Goal: Task Accomplishment & Management: Manage account settings

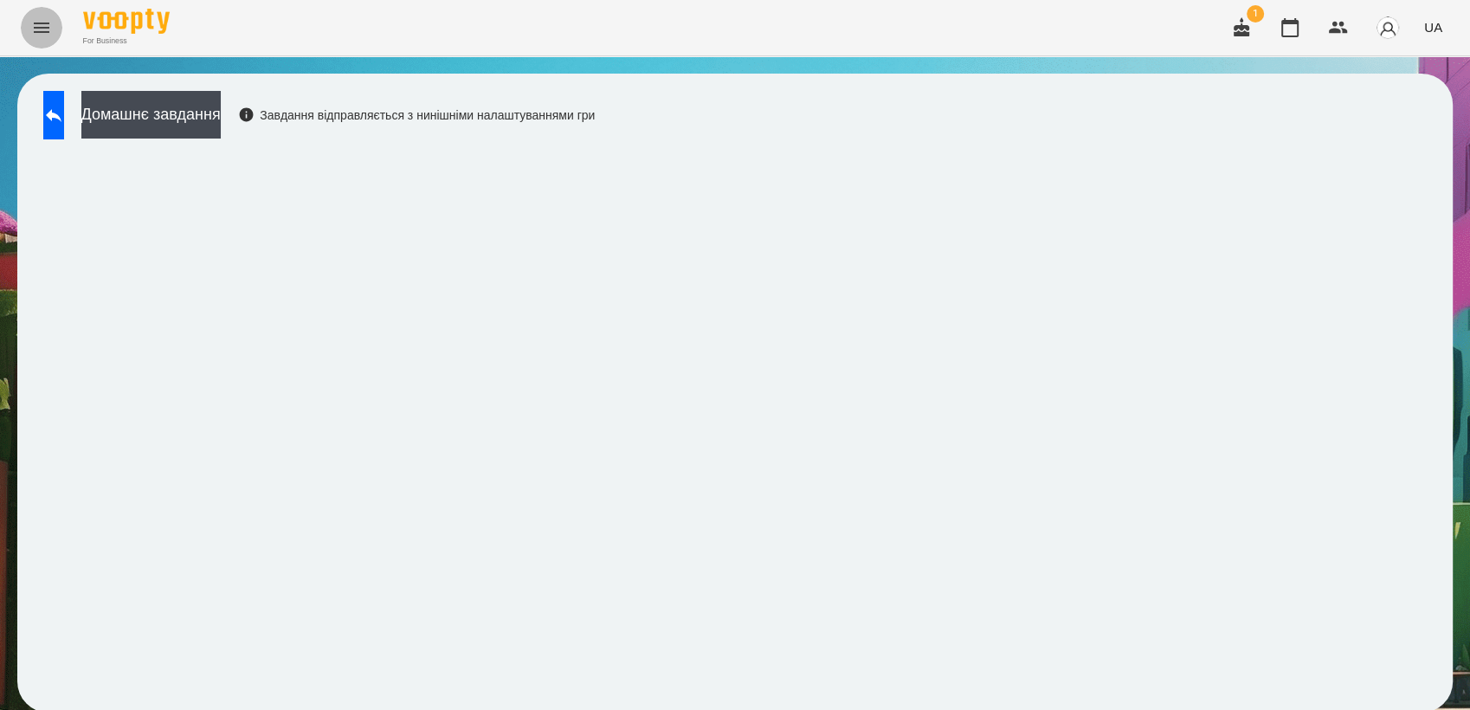
click at [47, 28] on icon "Menu" at bounding box center [42, 28] width 16 height 10
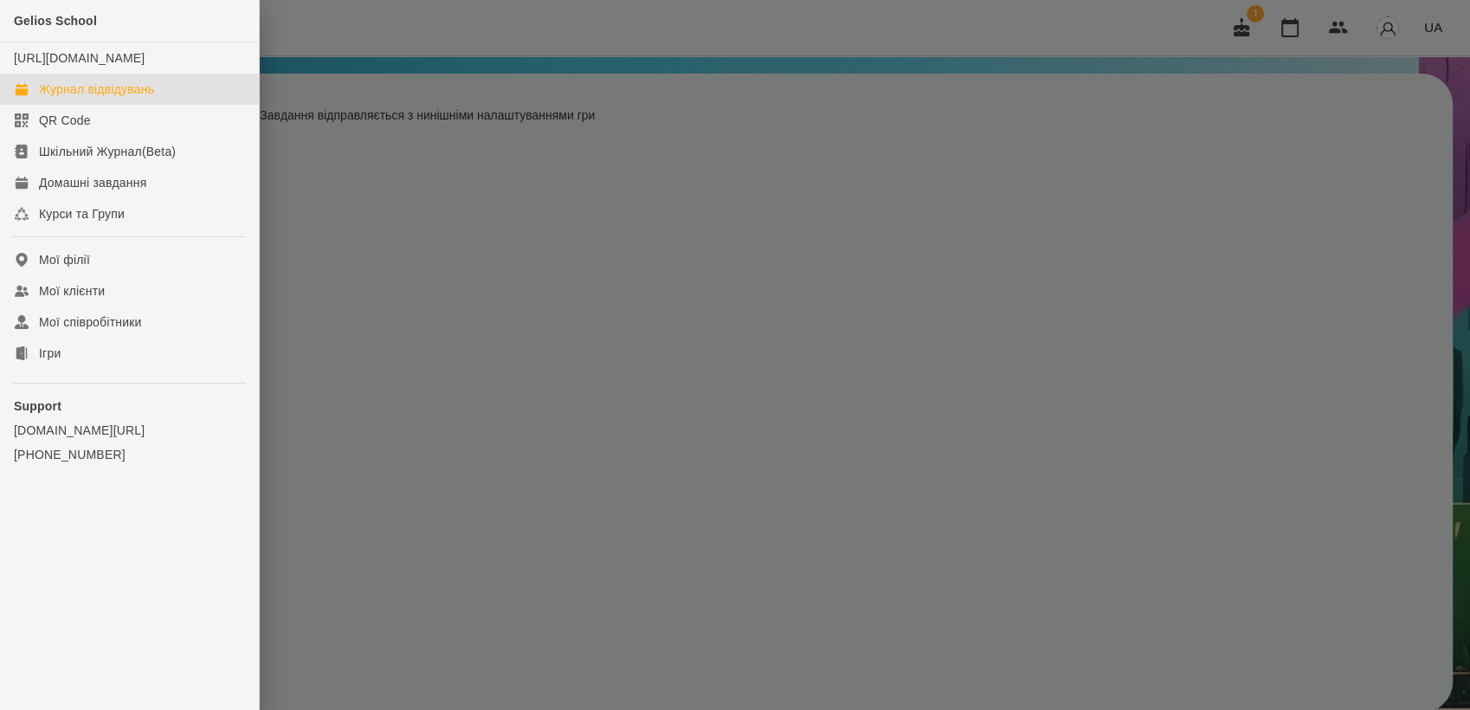
click at [92, 98] on div "Журнал відвідувань" at bounding box center [96, 88] width 115 height 17
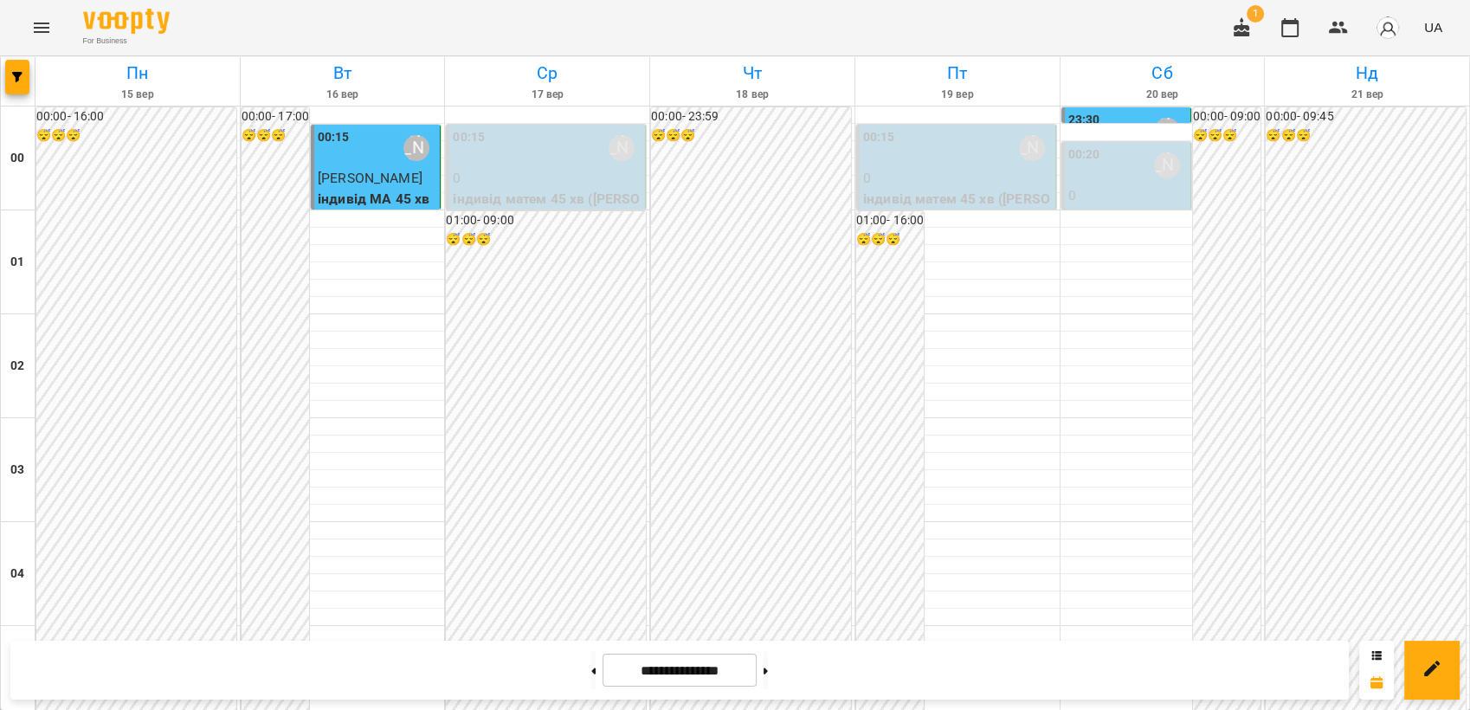
scroll to position [1058, 0]
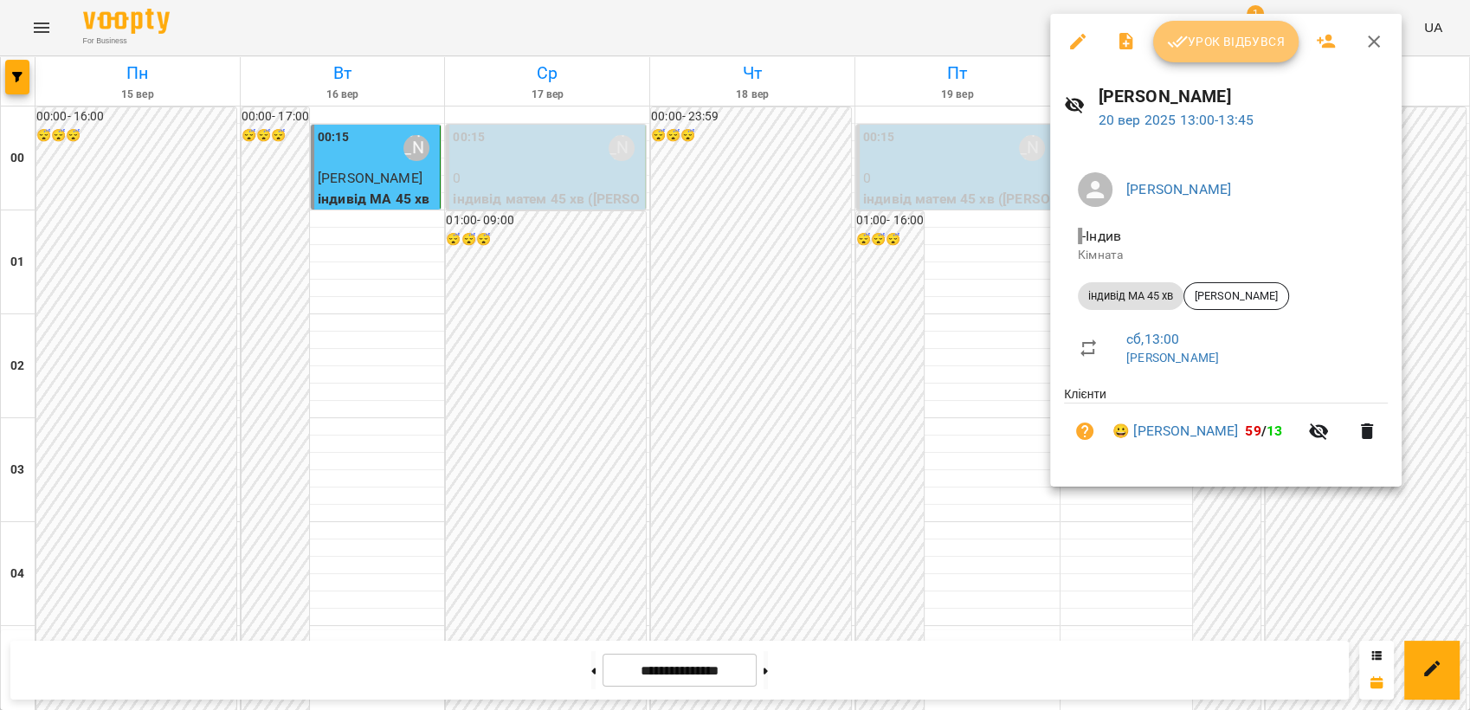
click at [1205, 34] on span "Урок відбувся" at bounding box center [1226, 41] width 118 height 21
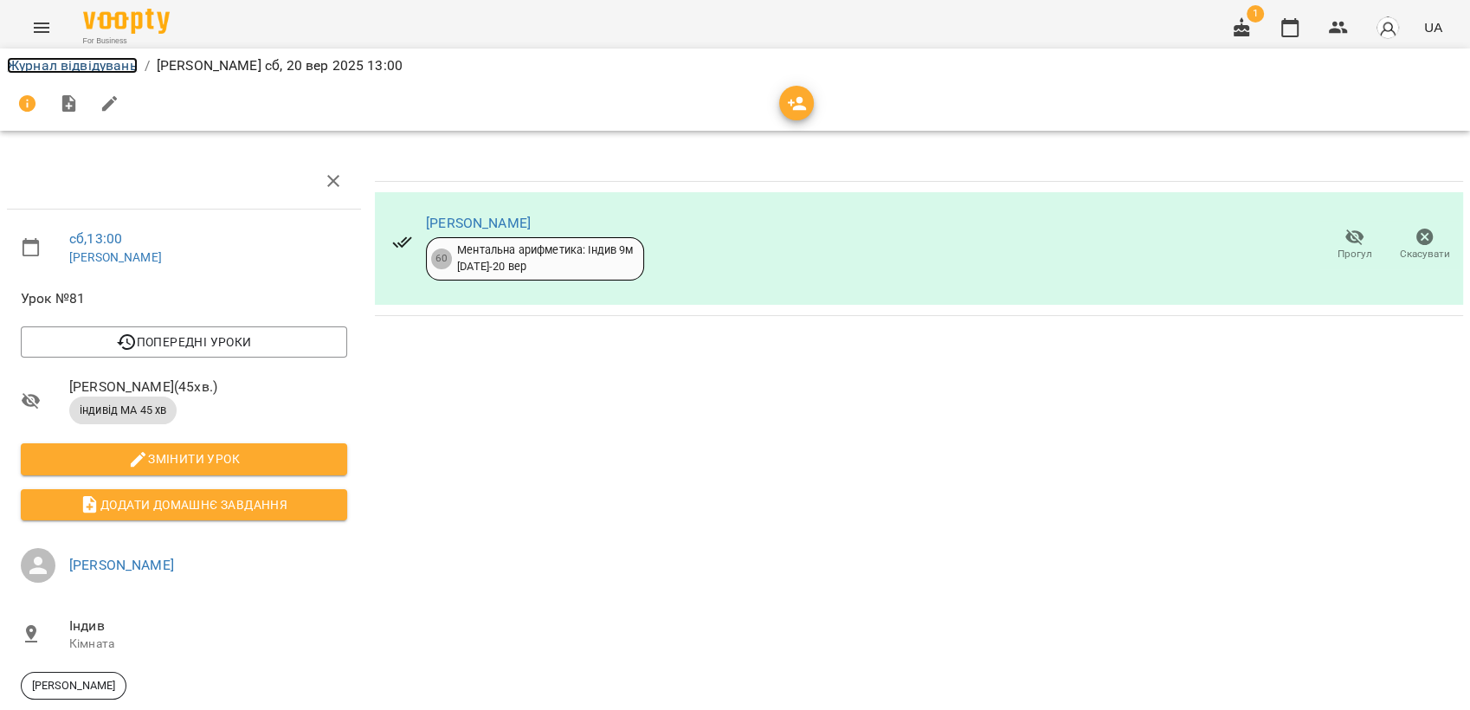
click at [80, 74] on li "Журнал відвідувань" at bounding box center [72, 65] width 131 height 21
click at [78, 61] on link "Журнал відвідувань" at bounding box center [72, 65] width 131 height 16
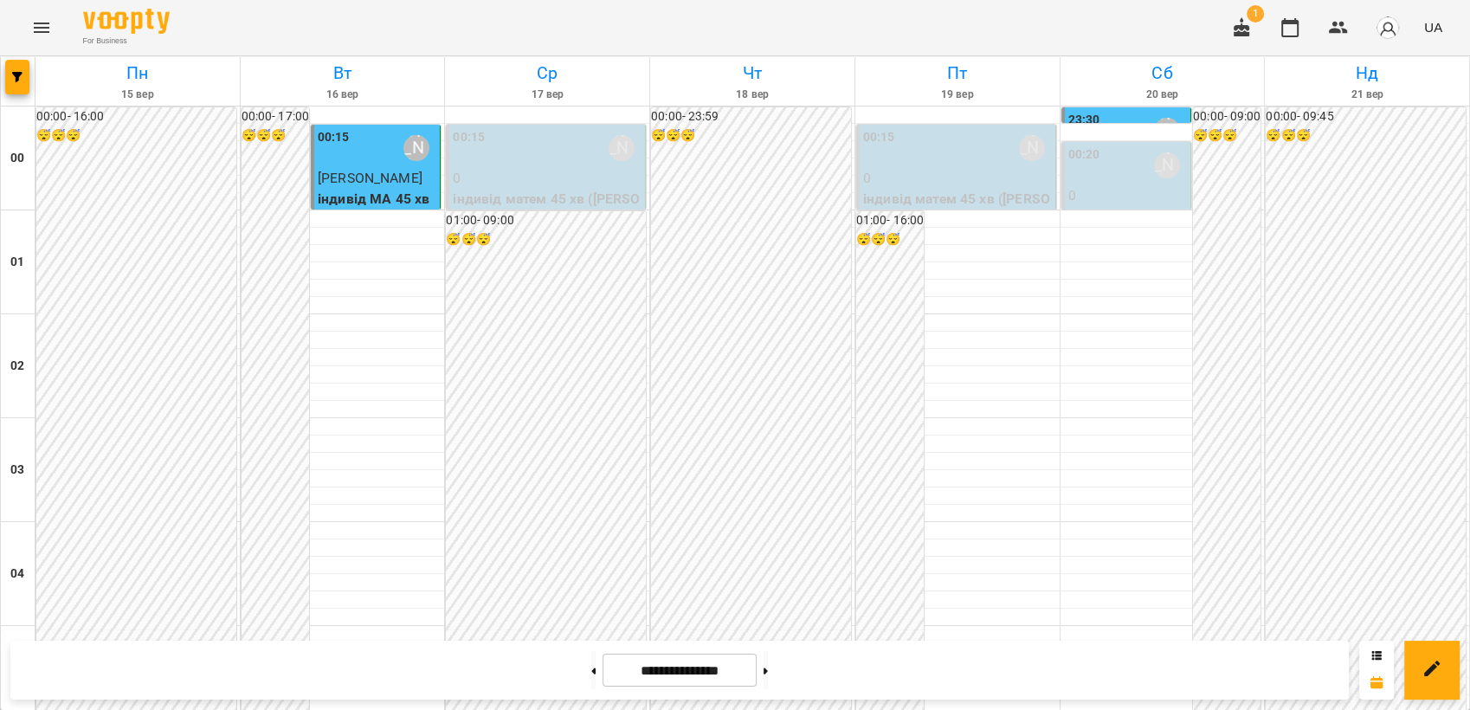
scroll to position [1731, 0]
click at [768, 670] on icon at bounding box center [765, 670] width 4 height 6
type input "**********"
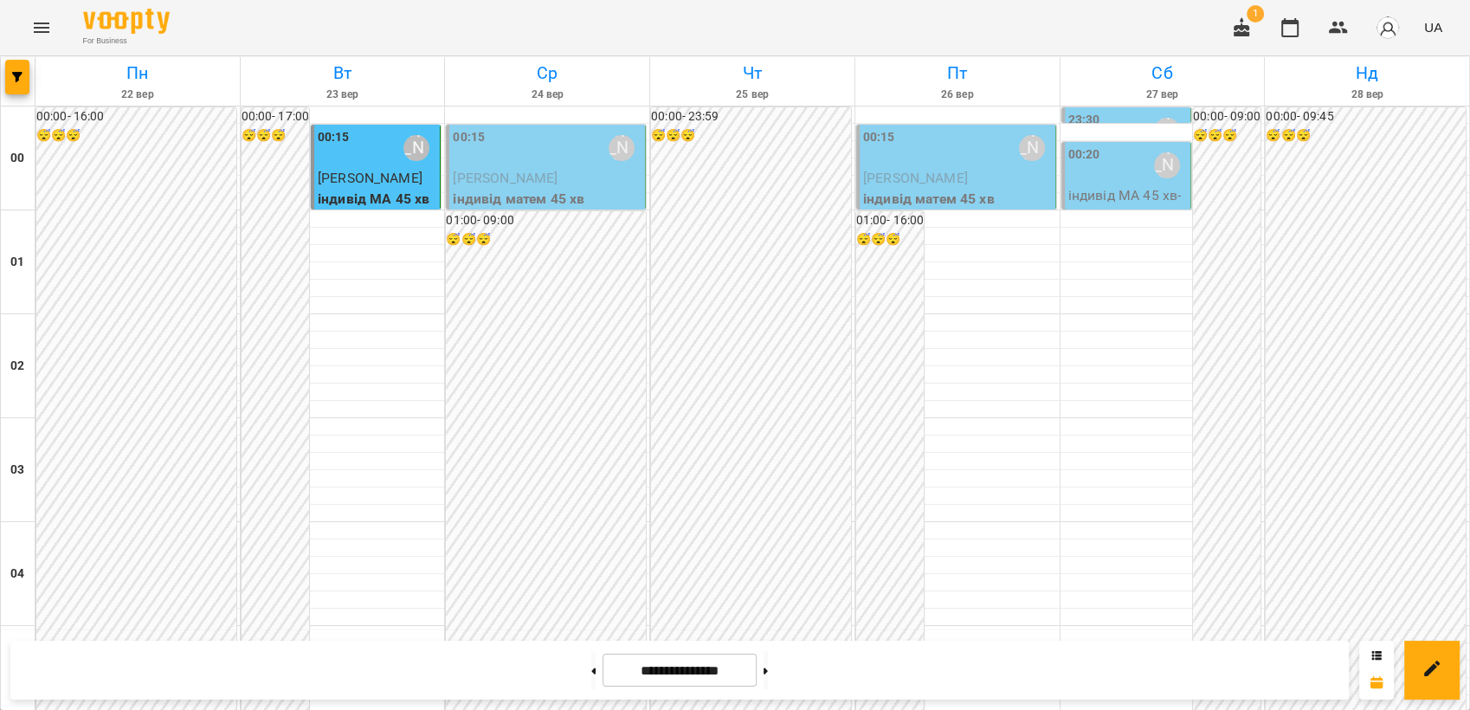
scroll to position [1966, 0]
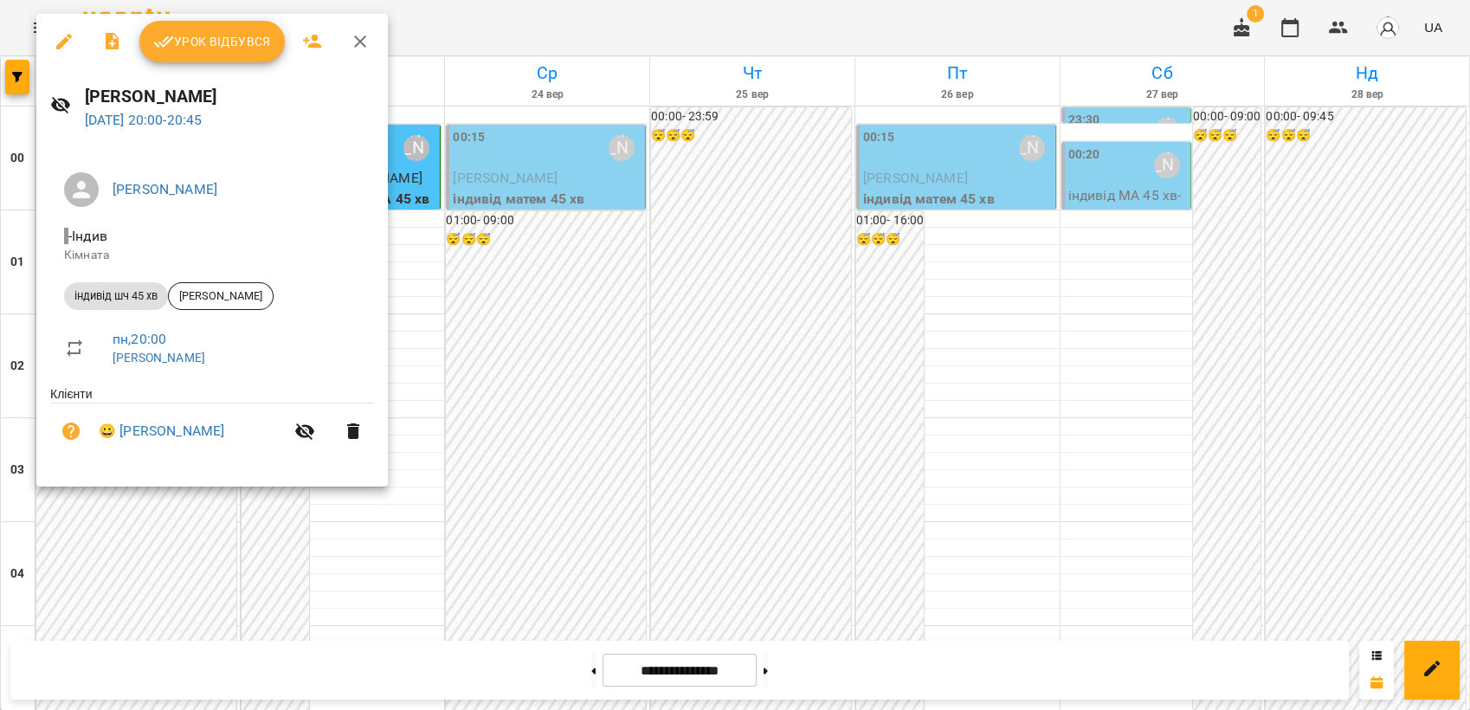
click at [742, 376] on div at bounding box center [735, 355] width 1470 height 710
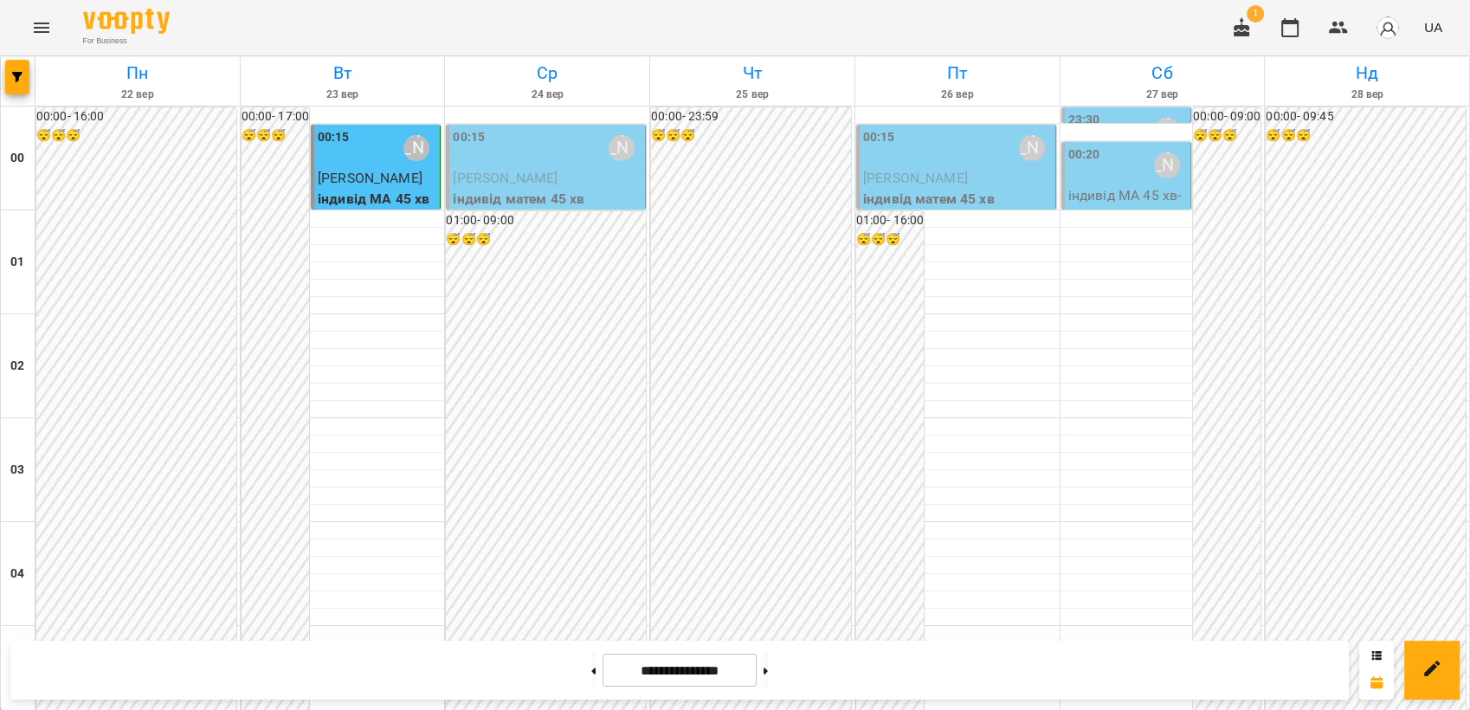
scroll to position [1390, 0]
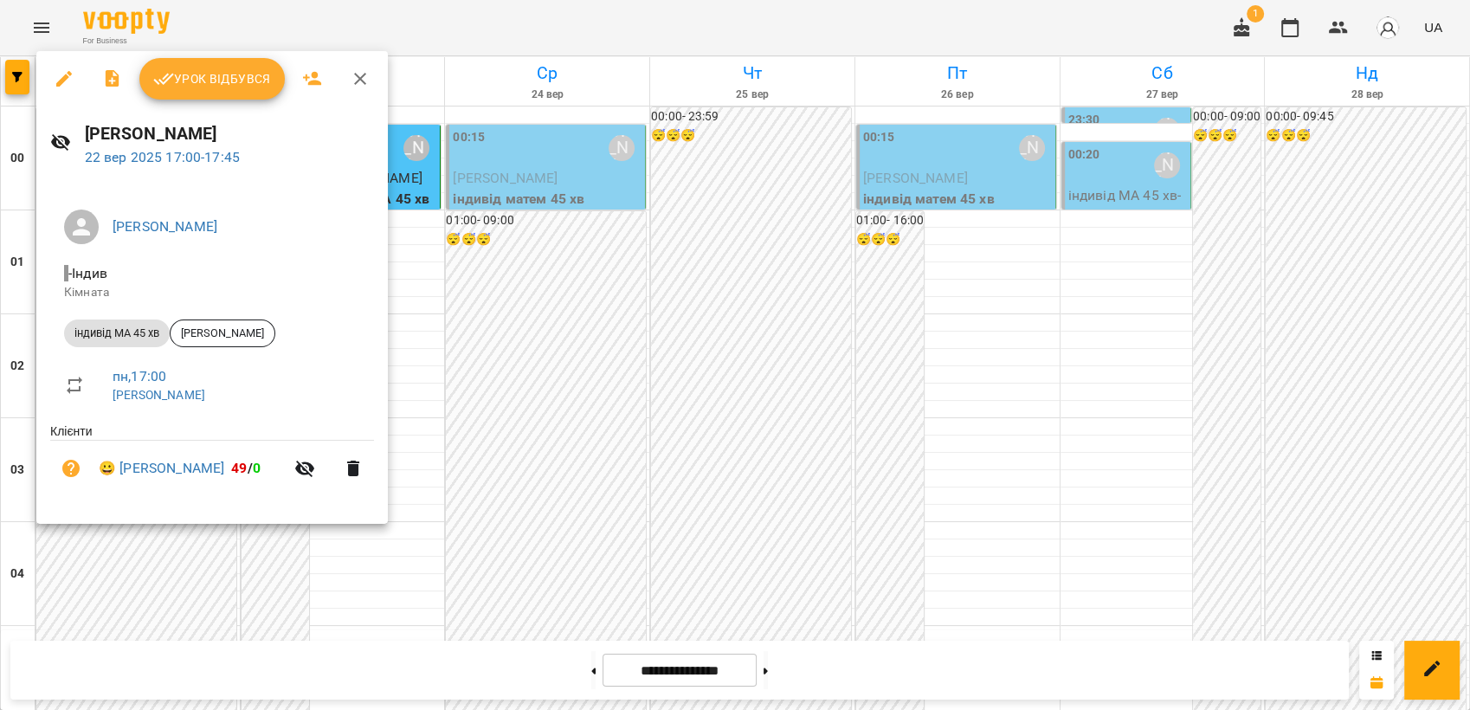
click at [737, 465] on div at bounding box center [735, 355] width 1470 height 710
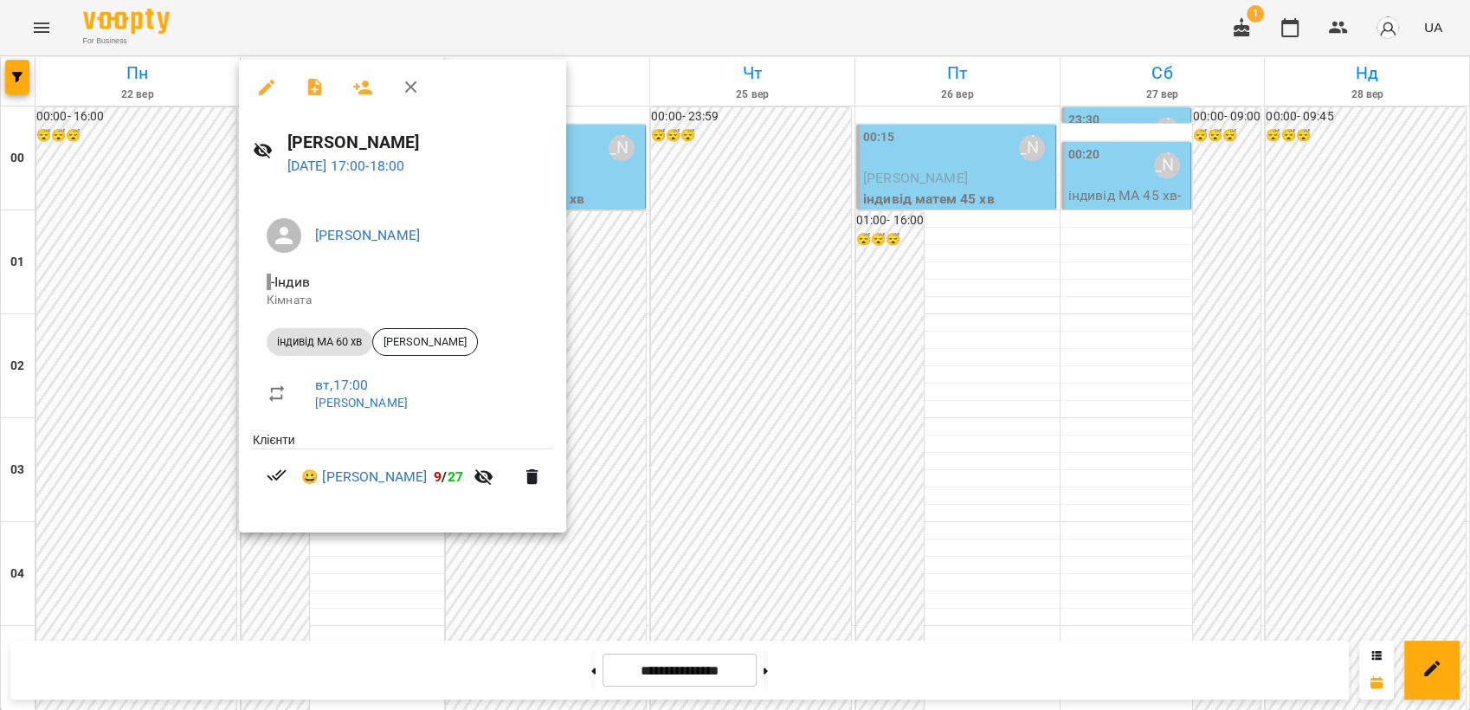
click at [730, 440] on div at bounding box center [735, 355] width 1470 height 710
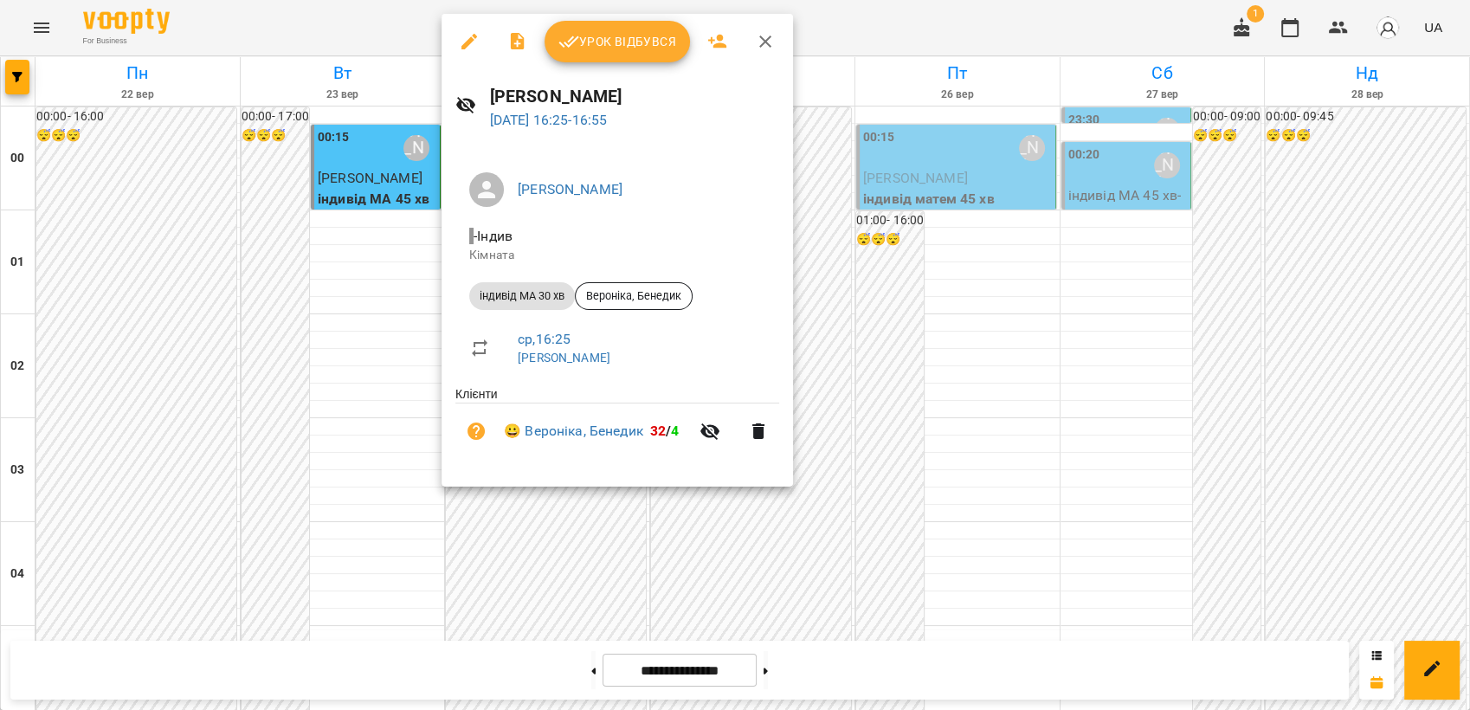
click at [740, 538] on div at bounding box center [735, 355] width 1470 height 710
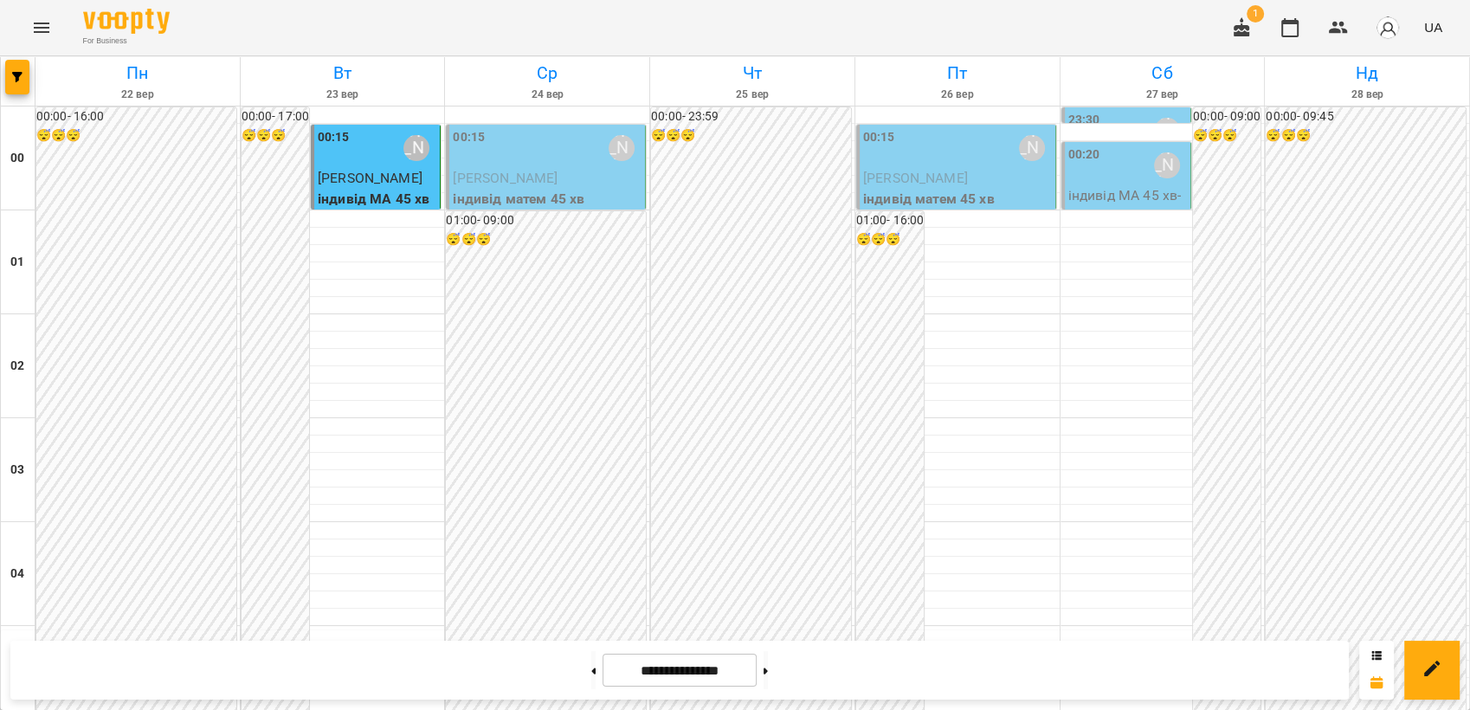
scroll to position [524, 0]
